Goal: Find specific page/section

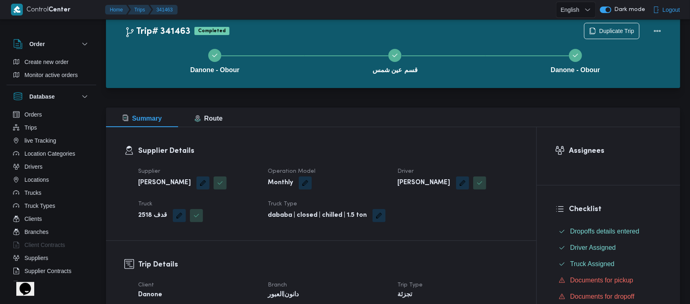
click at [473, 173] on dt "Driver" at bounding box center [458, 172] width 120 height 10
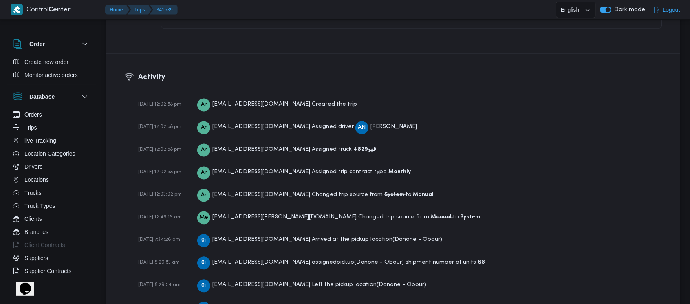
scroll to position [1241, 0]
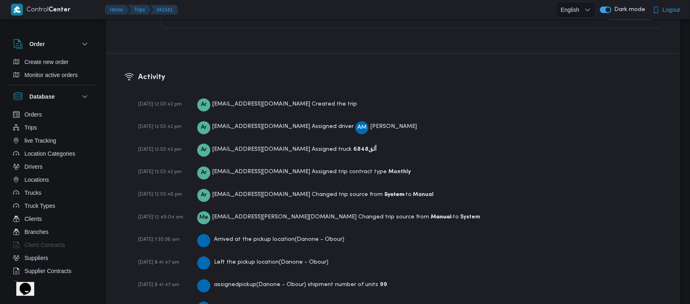
scroll to position [1219, 0]
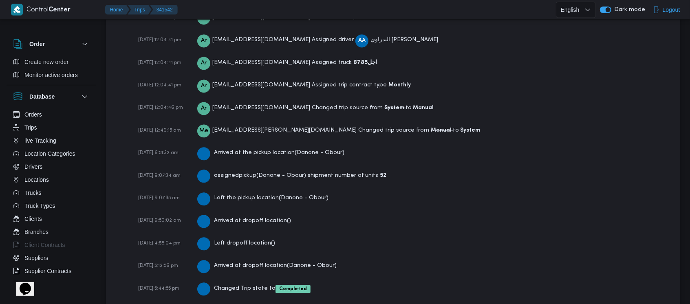
scroll to position [1219, 0]
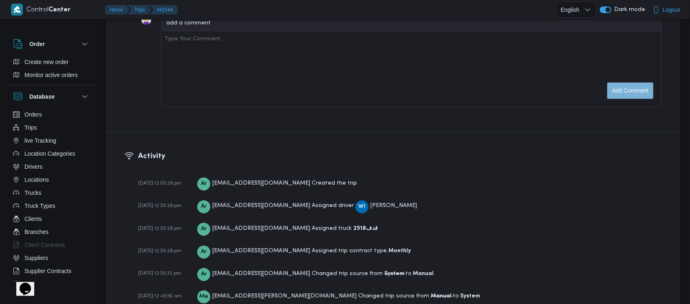
scroll to position [1241, 0]
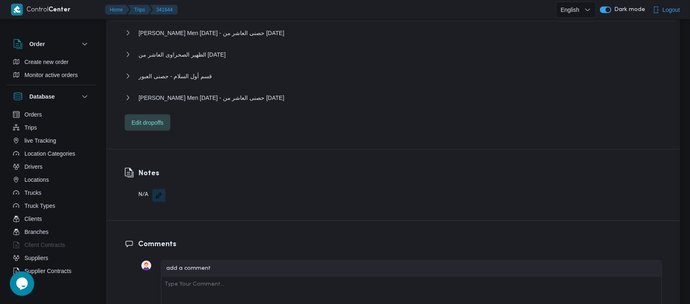
scroll to position [803, 0]
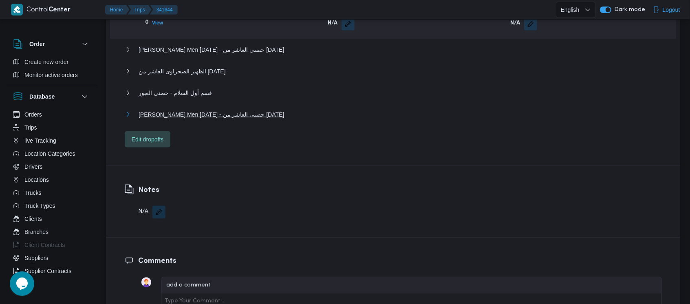
click at [267, 118] on span "Thany Ashr Men Ramadan - حصنى العاشر من رمضان" at bounding box center [211, 115] width 145 height 10
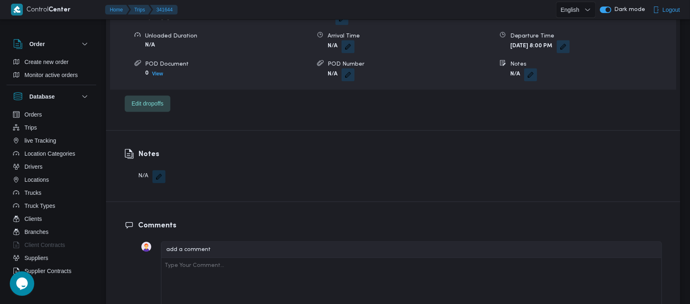
scroll to position [932, 0]
